Goal: Check status: Check status

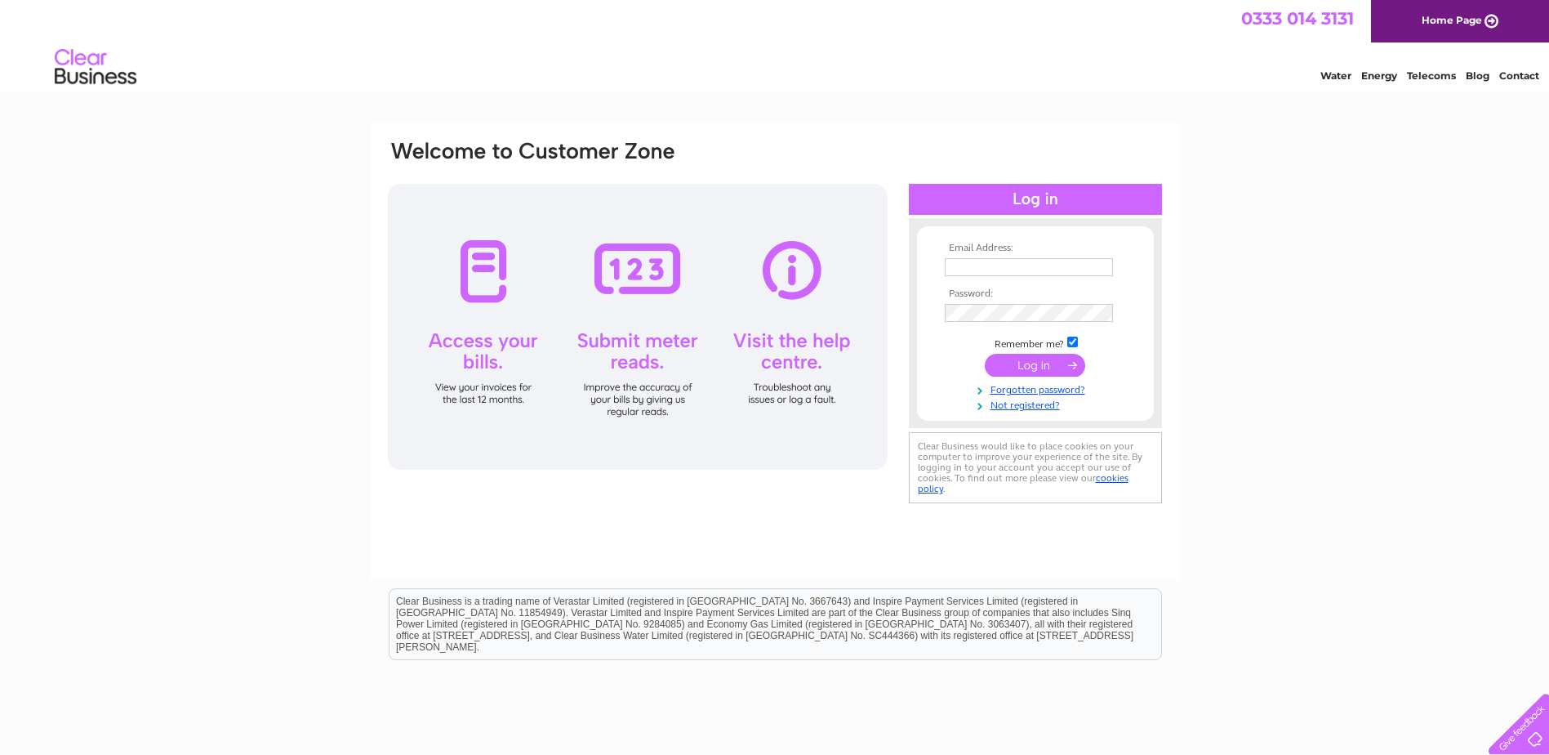
type input "[EMAIL_ADDRESS][DOMAIN_NAME]"
click at [1031, 364] on input "submit" at bounding box center [1035, 365] width 100 height 23
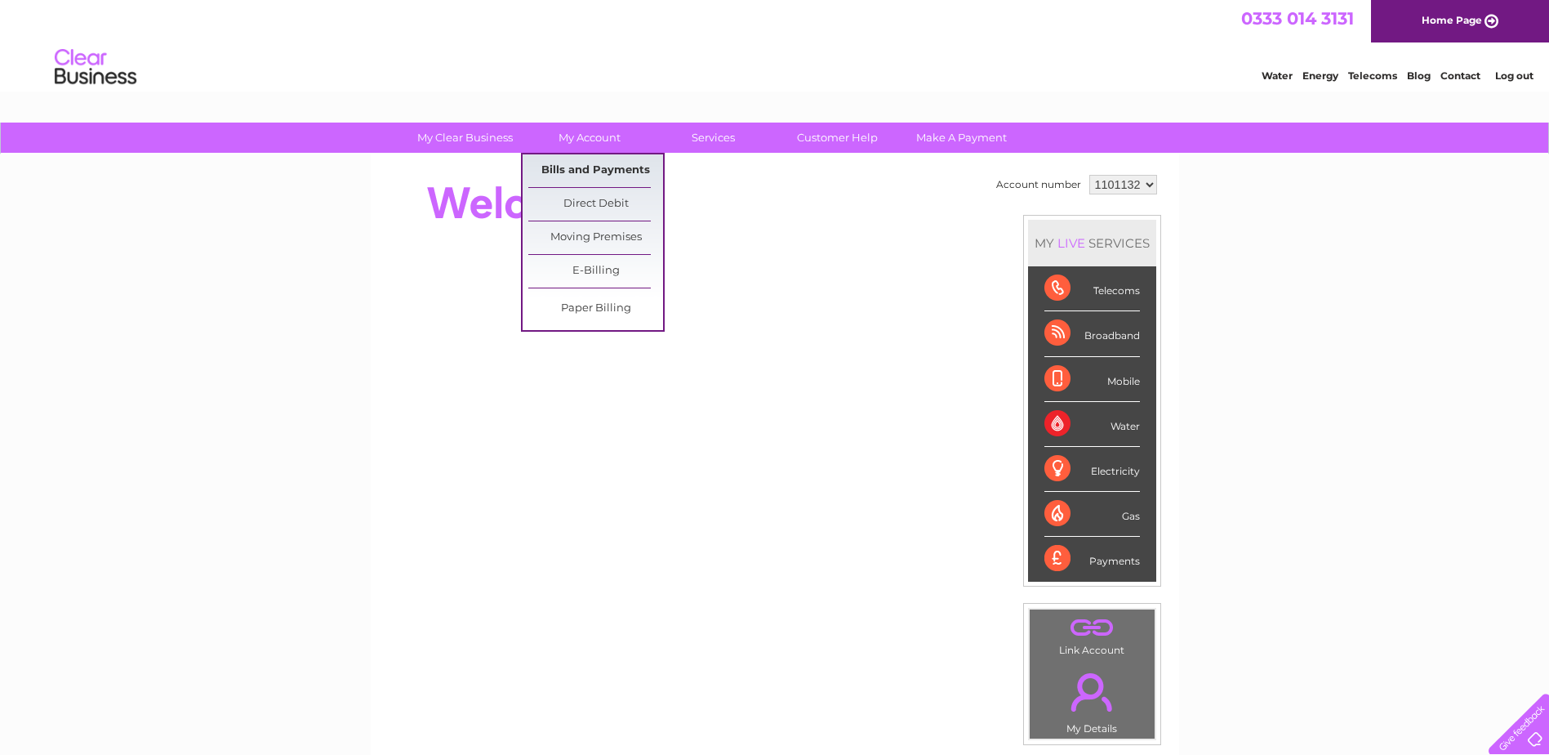
click at [606, 167] on link "Bills and Payments" at bounding box center [595, 170] width 135 height 33
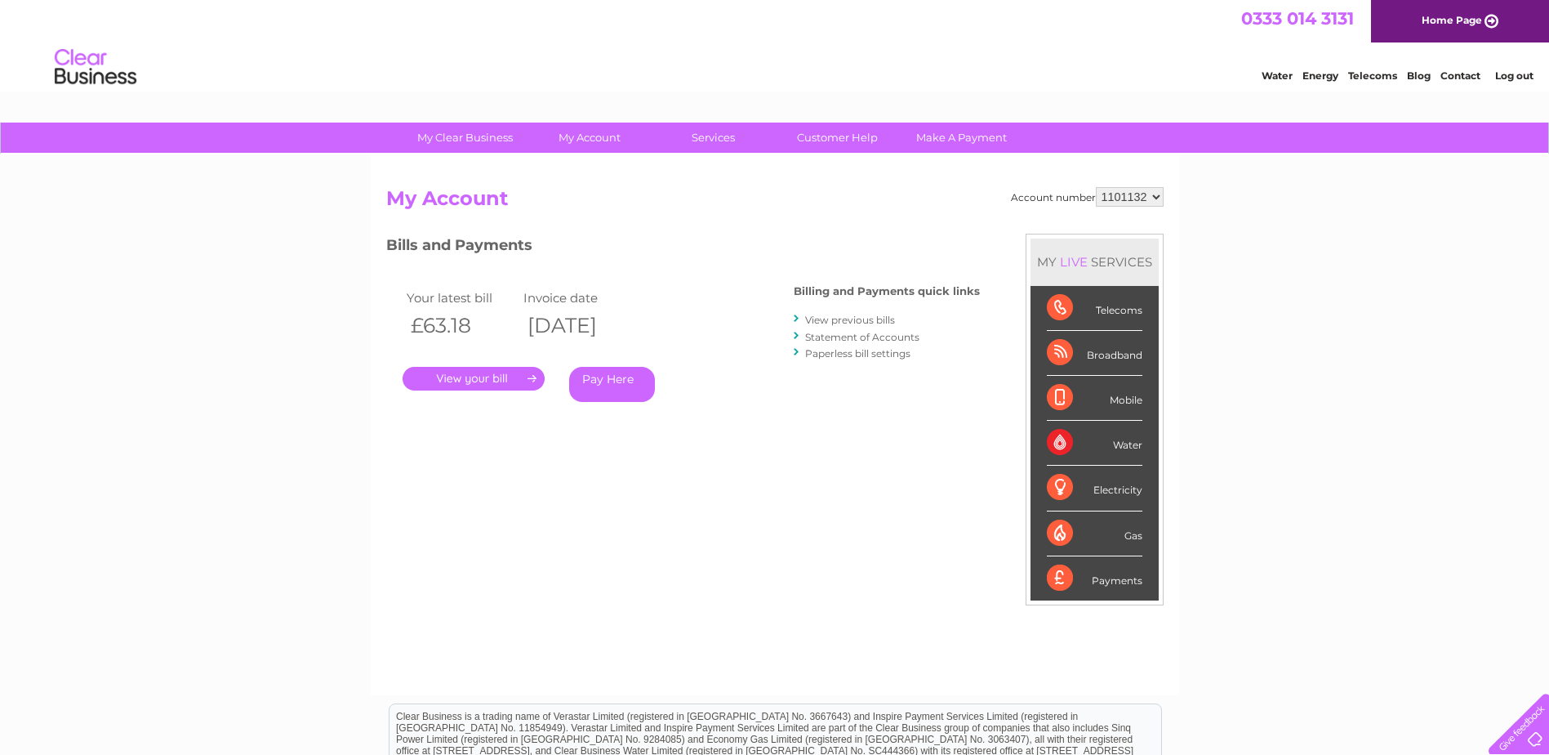
click at [475, 372] on link "." at bounding box center [474, 379] width 142 height 24
